Goal: Task Accomplishment & Management: Manage account settings

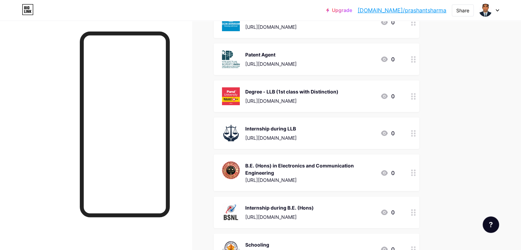
scroll to position [103, 0]
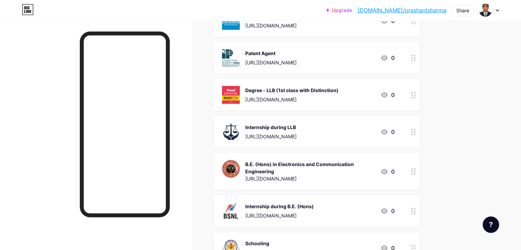
click at [315, 92] on div "Degree - LLB (1st class with Distinction)" at bounding box center [291, 90] width 93 height 7
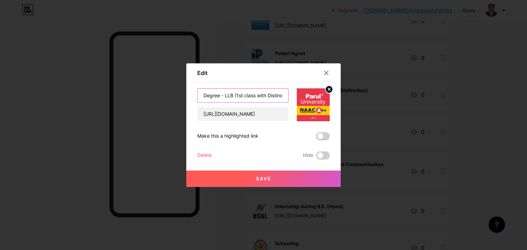
click at [267, 96] on input "Degree - LLB (1st class with Distinction)" at bounding box center [242, 96] width 90 height 14
click at [325, 75] on icon at bounding box center [325, 72] width 5 height 5
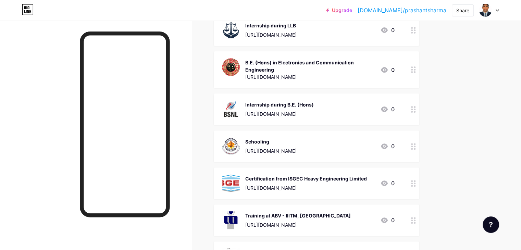
scroll to position [206, 0]
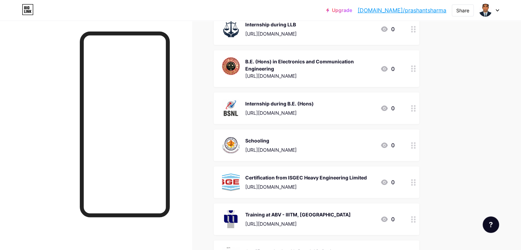
click at [314, 100] on div "Internship during B.E. (Hons)" at bounding box center [279, 103] width 69 height 7
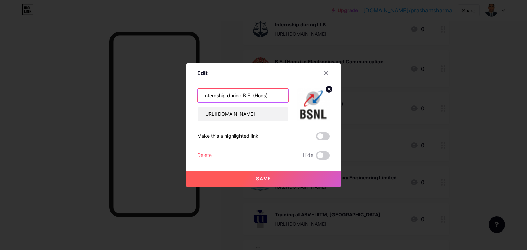
click at [268, 95] on input "Internship during B.E. (Hons)" at bounding box center [242, 96] width 90 height 14
click at [247, 95] on input "Internship during B.E" at bounding box center [242, 96] width 90 height 14
type input "Internship during BE"
click at [264, 180] on span "Save" at bounding box center [263, 179] width 15 height 6
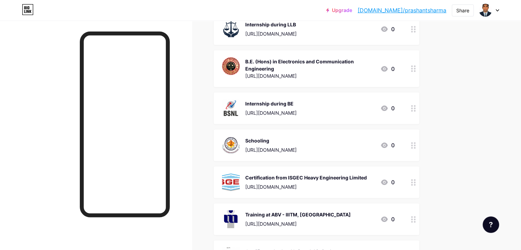
click at [276, 60] on div "B.E. (Hons) in Electronics and Communication Engineering" at bounding box center [310, 65] width 130 height 14
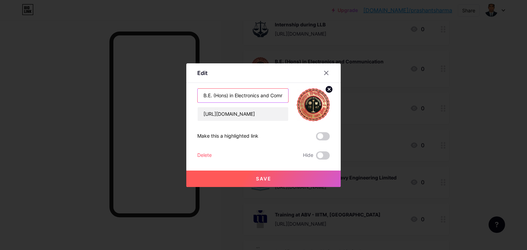
drag, startPoint x: 204, startPoint y: 95, endPoint x: 230, endPoint y: 95, distance: 25.7
click at [230, 95] on input "B.E. (Hons) in Electronics and Communication Engineering" at bounding box center [242, 96] width 90 height 14
click at [327, 72] on icon at bounding box center [326, 73] width 4 height 4
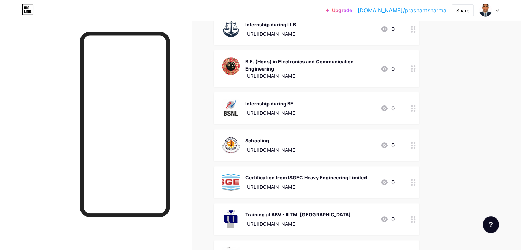
click at [297, 106] on div "Internship during BE" at bounding box center [270, 103] width 51 height 7
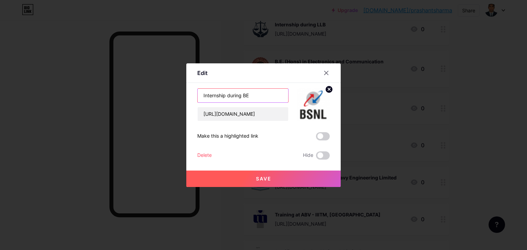
drag, startPoint x: 251, startPoint y: 96, endPoint x: 262, endPoint y: 98, distance: 11.4
click at [262, 98] on input "Internship during BE" at bounding box center [242, 96] width 90 height 14
paste input "B.E. (Hons)"
click at [242, 93] on input "Internship duringB.E. (Hons)" at bounding box center [242, 96] width 90 height 14
type input "Internship during B.E. (Hons)"
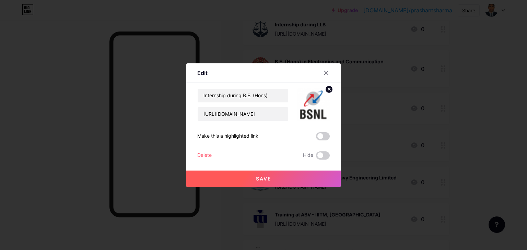
click at [252, 178] on button "Save" at bounding box center [263, 179] width 154 height 16
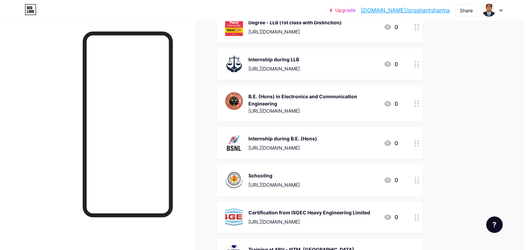
scroll to position [171, 0]
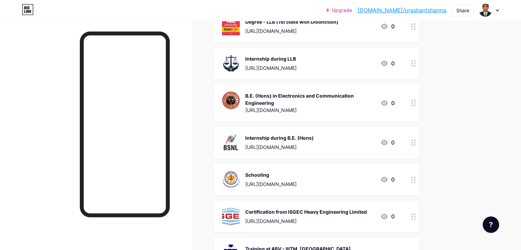
click at [303, 94] on div "B.E. (Hons) in Electronics and Communication Engineering" at bounding box center [310, 99] width 130 height 14
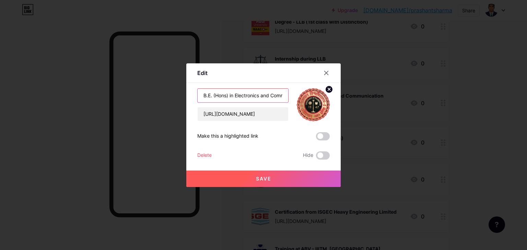
click at [240, 94] on input "B.E. (Hons) in Electronics and Communication Engineering" at bounding box center [242, 96] width 90 height 14
paste input "text"
type input "B.E. (Hons) in Electronics and Communication Engineering"
click at [328, 74] on icon at bounding box center [326, 73] width 4 height 4
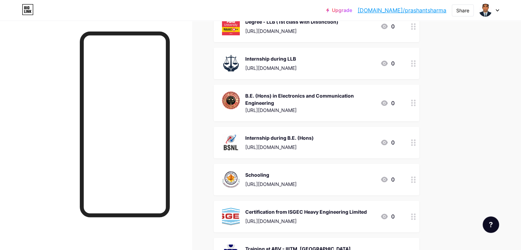
click at [321, 97] on div "B.E. (Hons) in Electronics and Communication Engineering" at bounding box center [310, 99] width 130 height 14
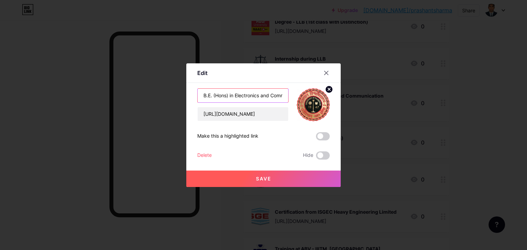
click at [263, 92] on input "B.E. (Hons) in Electronics and Communication Engineering" at bounding box center [242, 96] width 90 height 14
paste input "Degree -"
type input "Degree - B.E. (Hons) in Electronics and Communication Engineering"
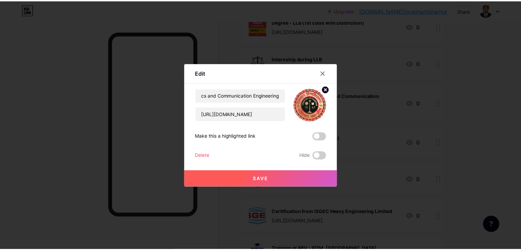
scroll to position [0, 0]
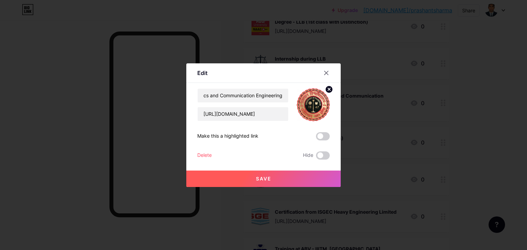
click at [267, 177] on span "Save" at bounding box center [263, 179] width 15 height 6
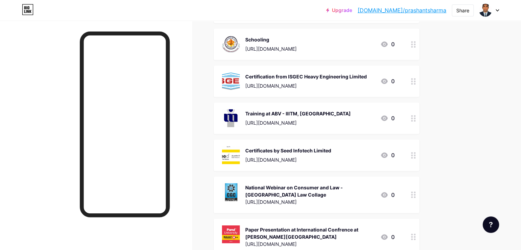
scroll to position [309, 0]
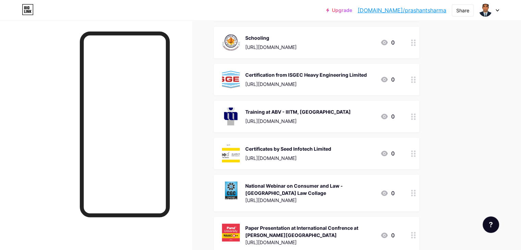
click at [323, 110] on div "Training at ABV - IIITM, [GEOGRAPHIC_DATA]" at bounding box center [298, 111] width 106 height 7
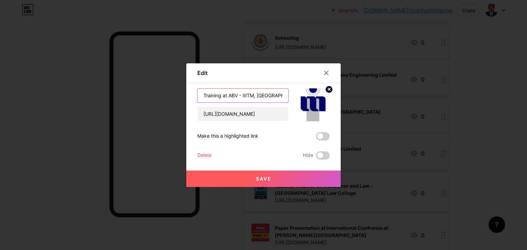
click at [255, 92] on input "Training at ABV - IIITM, [GEOGRAPHIC_DATA]" at bounding box center [242, 96] width 90 height 14
click at [326, 72] on icon at bounding box center [325, 72] width 5 height 5
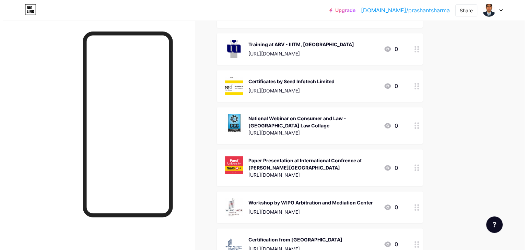
scroll to position [377, 0]
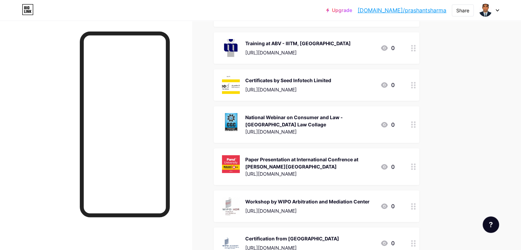
click at [319, 83] on div "Certificates by Seed Infotech Limited" at bounding box center [288, 80] width 86 height 7
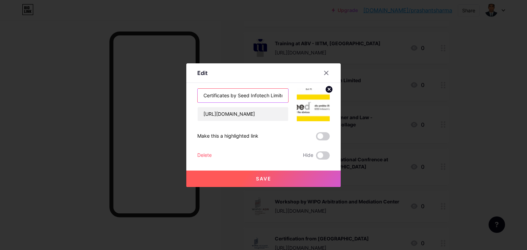
click at [245, 94] on input "Certificates by Seed Infotech Limited" at bounding box center [242, 96] width 90 height 14
paste input "ion from Seed Infotech Limited"
type input "Certification from Seed Infotech Limited"
click at [253, 177] on button "Save" at bounding box center [263, 179] width 154 height 16
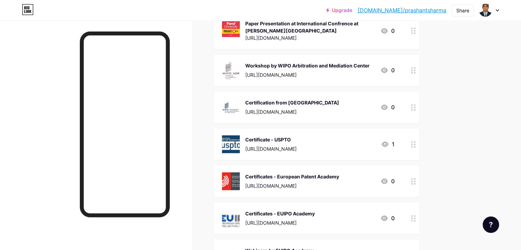
scroll to position [514, 0]
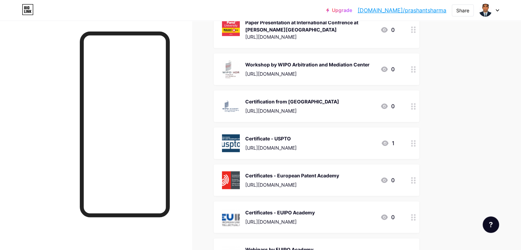
click at [297, 143] on div "Certificate - USPTO [URL][DOMAIN_NAME]" at bounding box center [270, 143] width 51 height 18
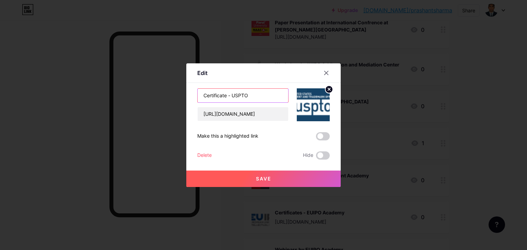
click at [243, 95] on input "Certificate - USPTO" at bounding box center [242, 96] width 90 height 14
paste input "ion from"
type input "Certification from USPTO"
click at [261, 176] on span "Save" at bounding box center [263, 179] width 15 height 6
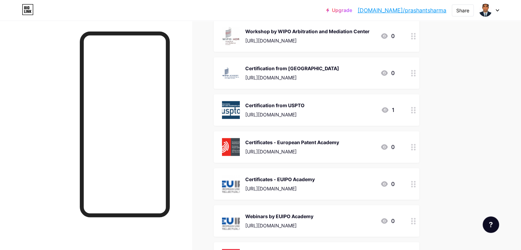
scroll to position [548, 0]
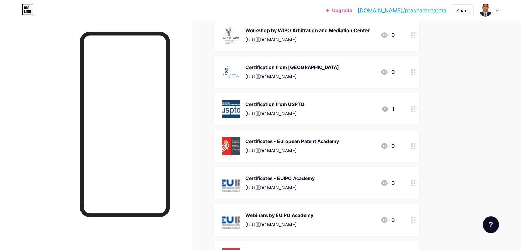
click at [326, 139] on div "Certificates - European Patent Academy" at bounding box center [292, 141] width 94 height 7
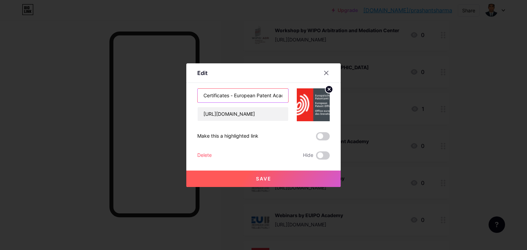
drag, startPoint x: 233, startPoint y: 96, endPoint x: 197, endPoint y: 96, distance: 36.3
click at [197, 96] on div "Certificates - European Patent Academy" at bounding box center [242, 95] width 91 height 14
paste input "ion from"
type input "Certification from European Patent Academy"
click at [267, 180] on span "Save" at bounding box center [263, 179] width 15 height 6
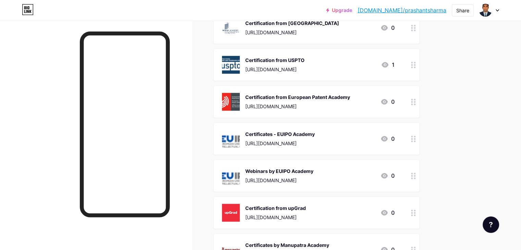
scroll to position [617, 0]
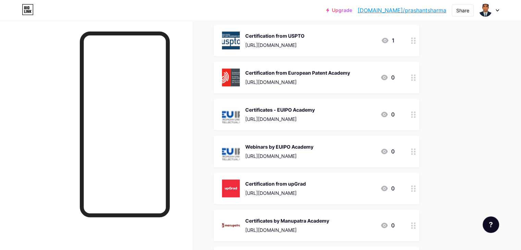
click at [306, 106] on div "Certificates - EUIPO Academy" at bounding box center [280, 109] width 70 height 7
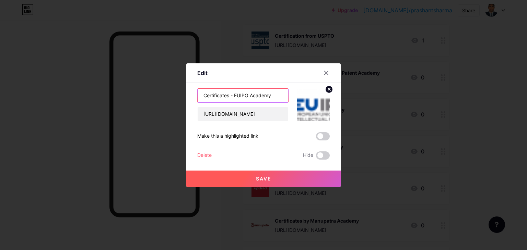
drag, startPoint x: 234, startPoint y: 95, endPoint x: 188, endPoint y: 99, distance: 46.8
click at [188, 99] on div "Edit Content YouTube Play YouTube video without leaving your page. ADD Vimeo Pl…" at bounding box center [263, 125] width 154 height 124
paste input "ion from"
click at [274, 95] on input "Certification from [GEOGRAPHIC_DATA]" at bounding box center [242, 96] width 90 height 14
type input "Certification from [GEOGRAPHIC_DATA]"
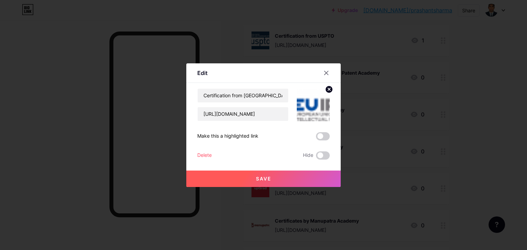
click at [274, 177] on button "Save" at bounding box center [263, 179] width 154 height 16
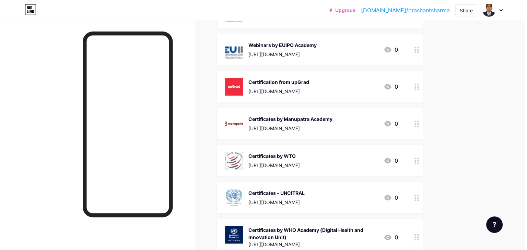
scroll to position [720, 0]
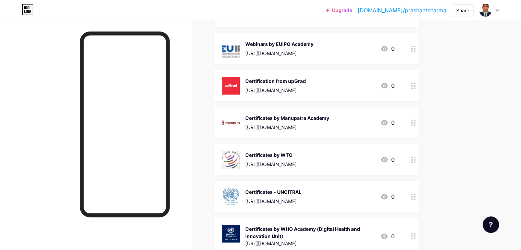
click at [322, 116] on div "Certificates by Manupatra Academy" at bounding box center [287, 117] width 84 height 7
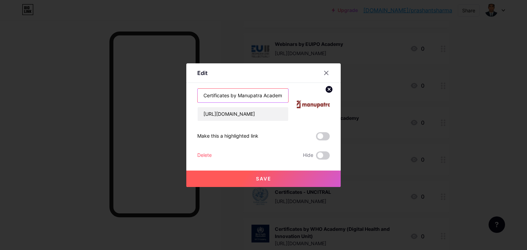
click at [251, 96] on input "Certificates by Manupatra Academy" at bounding box center [242, 96] width 90 height 14
paste input "ion from"
type input "Certification from [GEOGRAPHIC_DATA]"
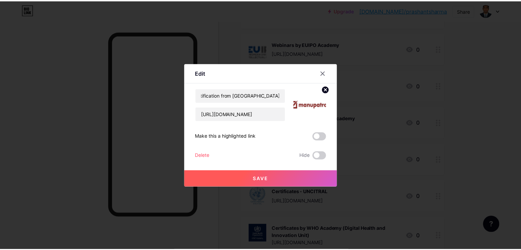
scroll to position [0, 0]
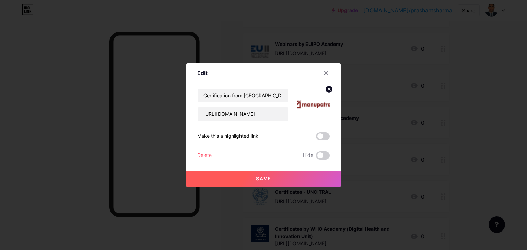
click at [247, 178] on button "Save" at bounding box center [263, 179] width 154 height 16
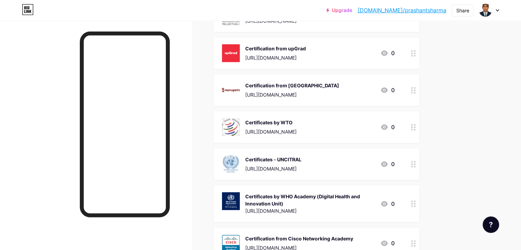
scroll to position [754, 0]
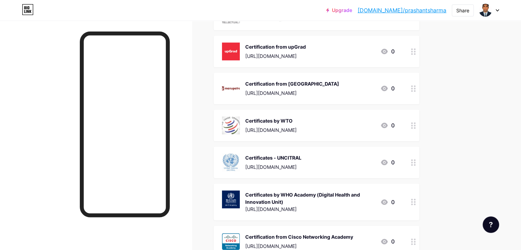
click at [297, 121] on div "Certificates by WTO" at bounding box center [270, 120] width 51 height 7
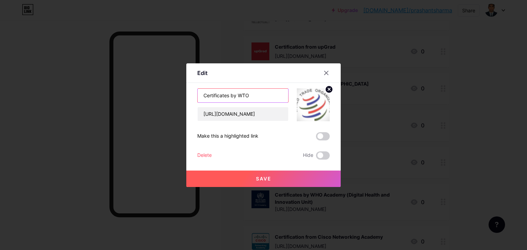
click at [239, 98] on input "Certificates by WTO" at bounding box center [242, 96] width 90 height 14
paste input "ion from WTO"
type input "Certification from WTO"
click at [259, 177] on span "Save" at bounding box center [263, 179] width 15 height 6
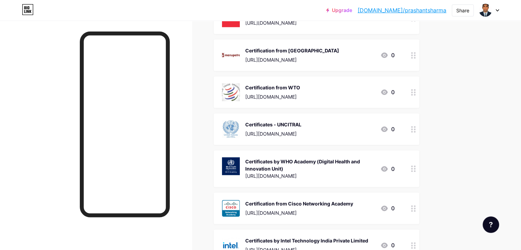
scroll to position [788, 0]
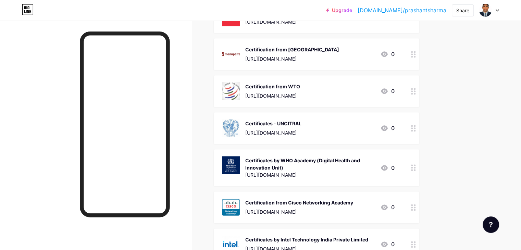
click at [293, 122] on div "Certificates - UNCITRAL" at bounding box center [273, 123] width 56 height 7
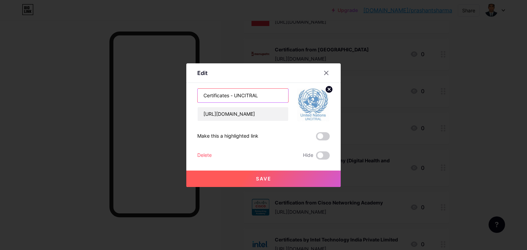
click at [242, 94] on input "Certificates - UNCITRAL" at bounding box center [242, 96] width 90 height 14
paste input "ion from"
type input "Certification from UNCITRAL"
click at [276, 177] on button "Save" at bounding box center [263, 179] width 154 height 16
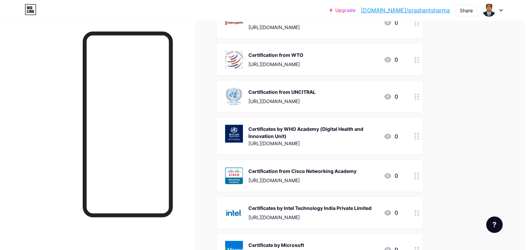
scroll to position [823, 0]
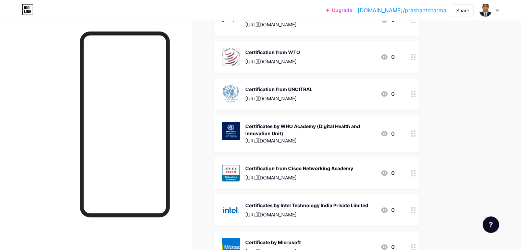
click at [303, 123] on div "Certificates by WHO Academy (Digital Health and Innovation Unit)" at bounding box center [310, 130] width 130 height 14
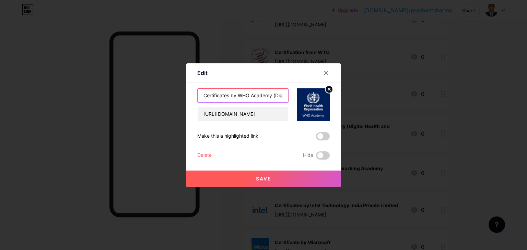
click at [251, 95] on input "Certificates by WHO Academy (Digital Health and Innovation Unit)" at bounding box center [242, 96] width 90 height 14
paste input "[PERSON_NAME] from WHO Acada"
type input "Certification from WHO Acadamy (Digital Health and Innovation Unit)"
click at [267, 176] on span "Save" at bounding box center [263, 179] width 15 height 6
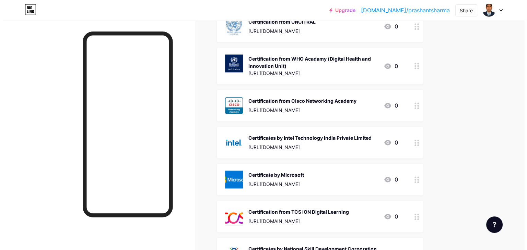
scroll to position [891, 0]
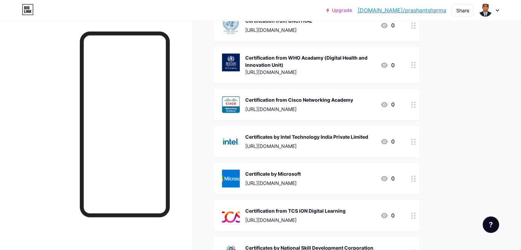
click at [312, 138] on div "Certificates by Intel Technology India Private Limited" at bounding box center [306, 136] width 123 height 7
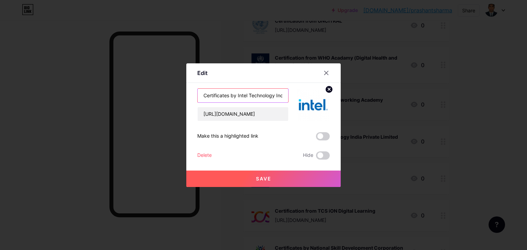
click at [252, 95] on input "Certificates by Intel Technology India Private Limited" at bounding box center [242, 96] width 90 height 14
paste input "ion from"
type input "Certification from Intel Technology India Private Limited"
click at [261, 176] on span "Save" at bounding box center [263, 179] width 15 height 6
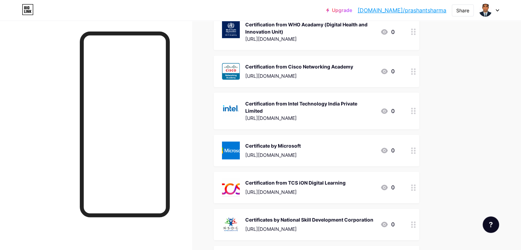
scroll to position [926, 0]
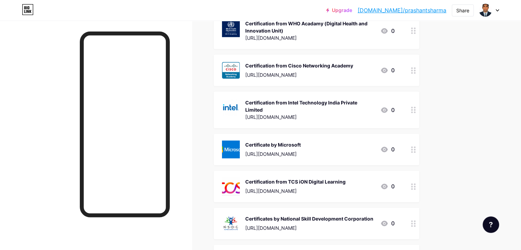
click at [301, 146] on div "Certificate by Microsoft" at bounding box center [273, 144] width 56 height 7
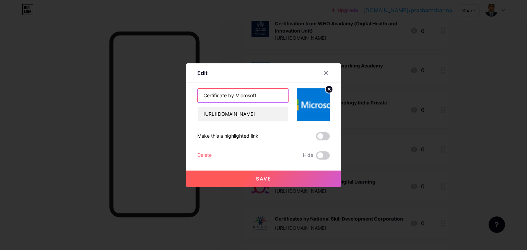
click at [248, 95] on input "Certificate by Microsoft" at bounding box center [242, 96] width 90 height 14
paste input "ion from"
type input "Certification from Microsoft"
click at [280, 174] on button "Save" at bounding box center [263, 179] width 154 height 16
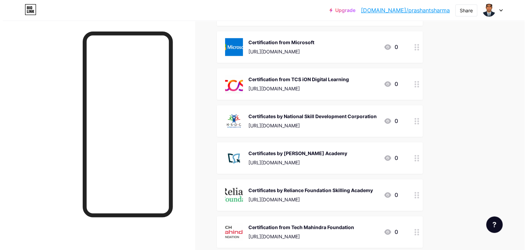
scroll to position [1028, 0]
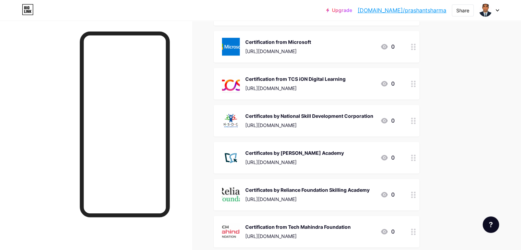
click at [307, 112] on div "Certificates by National Skill Development Corporation [URL][DOMAIN_NAME]" at bounding box center [309, 121] width 128 height 18
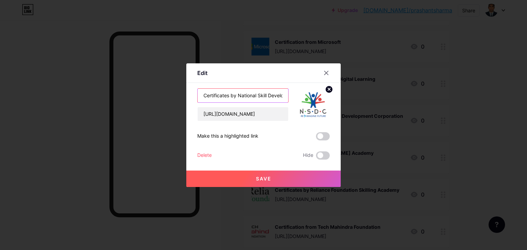
click at [254, 96] on input "Certificates by National Skill Development Corporation" at bounding box center [242, 96] width 90 height 14
paste input "ion from"
type input "Certification from National Skill Development Corporation"
click at [272, 179] on button "Save" at bounding box center [263, 179] width 154 height 16
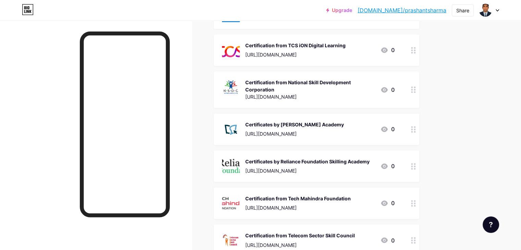
scroll to position [1063, 0]
click at [317, 126] on div "Certificates by [PERSON_NAME] Academy" at bounding box center [294, 123] width 99 height 7
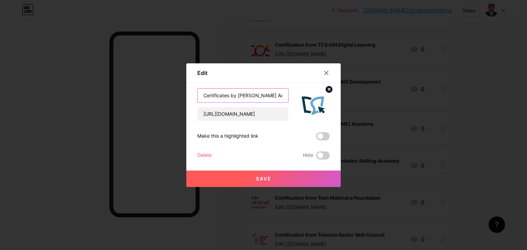
click at [234, 98] on input "Certificates by [PERSON_NAME] Academy" at bounding box center [242, 96] width 90 height 14
paste input "ion from"
type input "Certification from [PERSON_NAME][GEOGRAPHIC_DATA]"
click at [265, 176] on span "Save" at bounding box center [263, 179] width 15 height 6
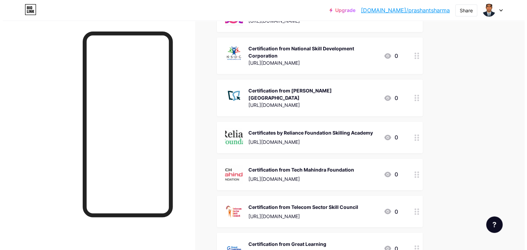
scroll to position [1097, 0]
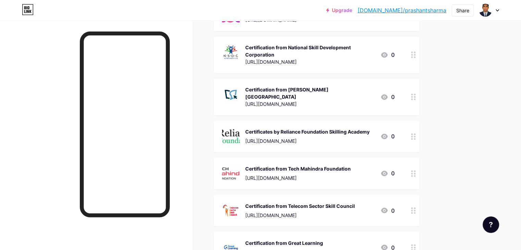
click at [319, 130] on div "Certificates by Reliance Foundation Skilling Academy [URL][DOMAIN_NAME]" at bounding box center [307, 137] width 124 height 18
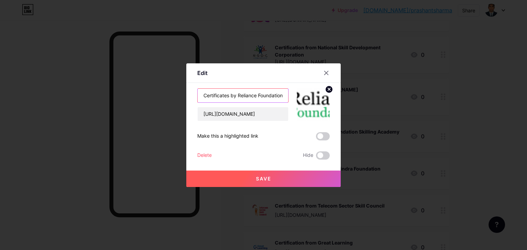
click at [242, 95] on input "Certificates by Reliance Foundation Skilling Academy" at bounding box center [242, 96] width 90 height 14
paste input "ion from"
type input "Certification from Reliance Foundation Skilling Academy"
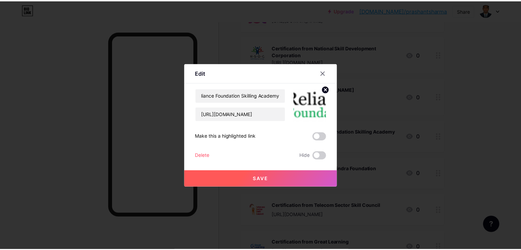
scroll to position [0, 0]
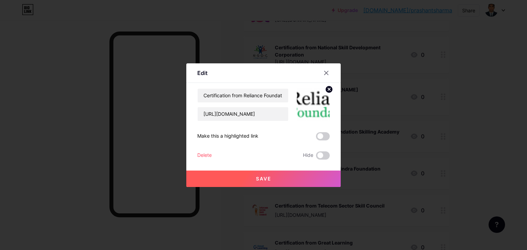
click at [263, 173] on button "Save" at bounding box center [263, 179] width 154 height 16
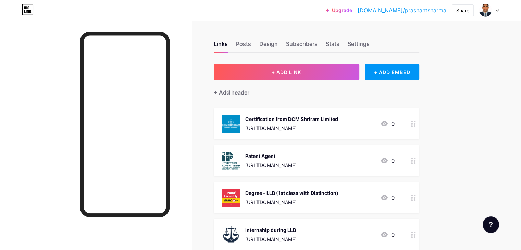
click at [315, 120] on div "Certification from DCM Shriram Limited" at bounding box center [291, 119] width 93 height 7
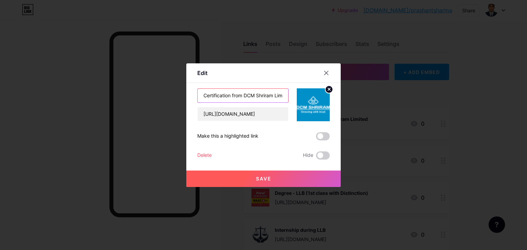
click at [270, 94] on input "Certification from DCM Shriram Limited" at bounding box center [242, 96] width 90 height 14
type input "Certification from DCM Shriram Limited (Current Employer)"
click at [277, 177] on button "Save" at bounding box center [263, 179] width 154 height 16
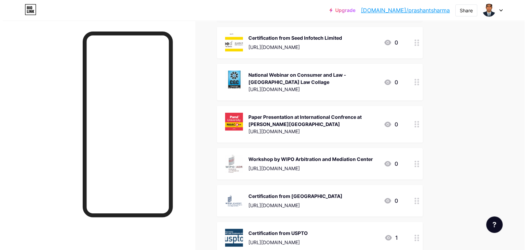
scroll to position [446, 0]
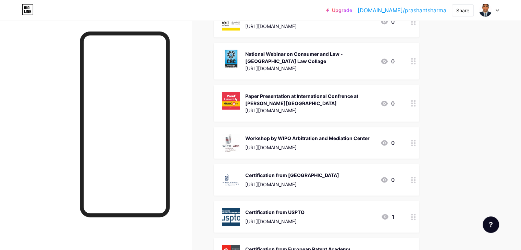
click at [311, 173] on div "Certification from [GEOGRAPHIC_DATA]" at bounding box center [292, 175] width 94 height 7
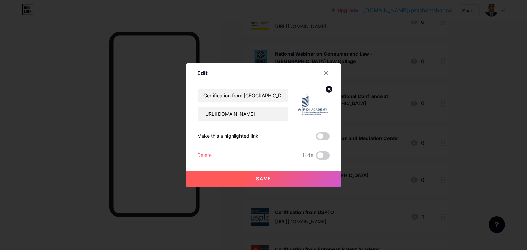
click at [329, 89] on icon at bounding box center [329, 89] width 2 height 2
click at [317, 99] on rect at bounding box center [311, 100] width 11 height 11
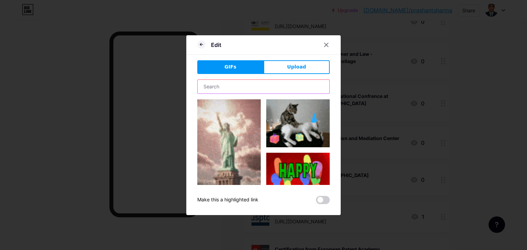
click at [265, 85] on input "text" at bounding box center [263, 87] width 132 height 14
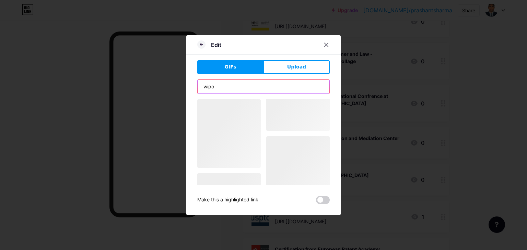
type input "wipo"
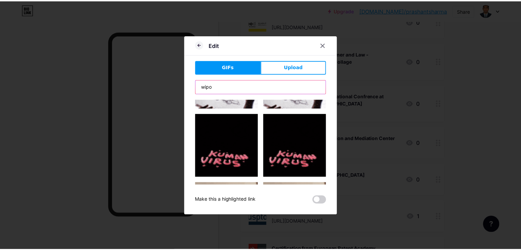
scroll to position [0, 0]
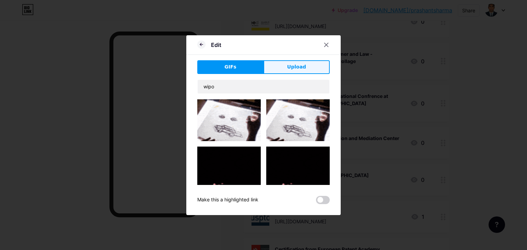
click at [314, 69] on button "Upload" at bounding box center [296, 67] width 66 height 14
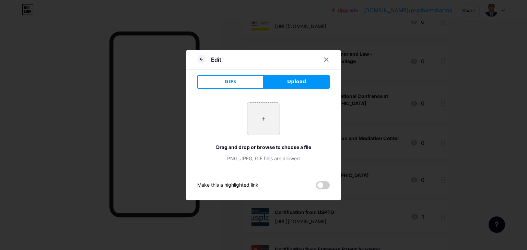
click at [262, 111] on input "file" at bounding box center [263, 119] width 32 height 32
type input "C:\fakepath\wipo.png"
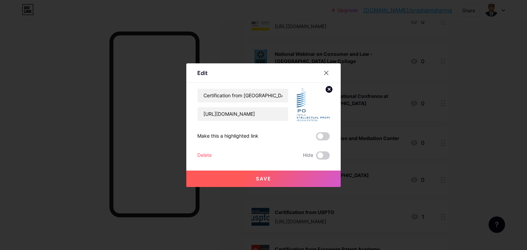
click at [271, 179] on button "Save" at bounding box center [263, 179] width 154 height 16
